Goal: Navigation & Orientation: Find specific page/section

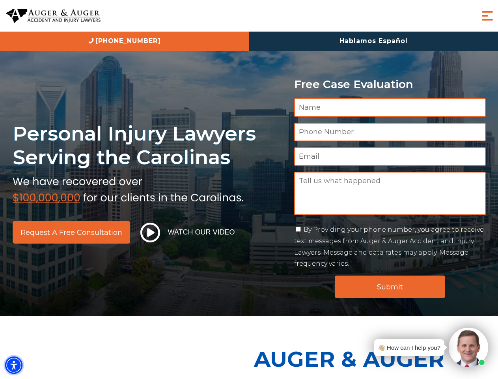
click at [14, 365] on img "Accessibility Menu" at bounding box center [13, 364] width 17 height 17
